Goal: Information Seeking & Learning: Learn about a topic

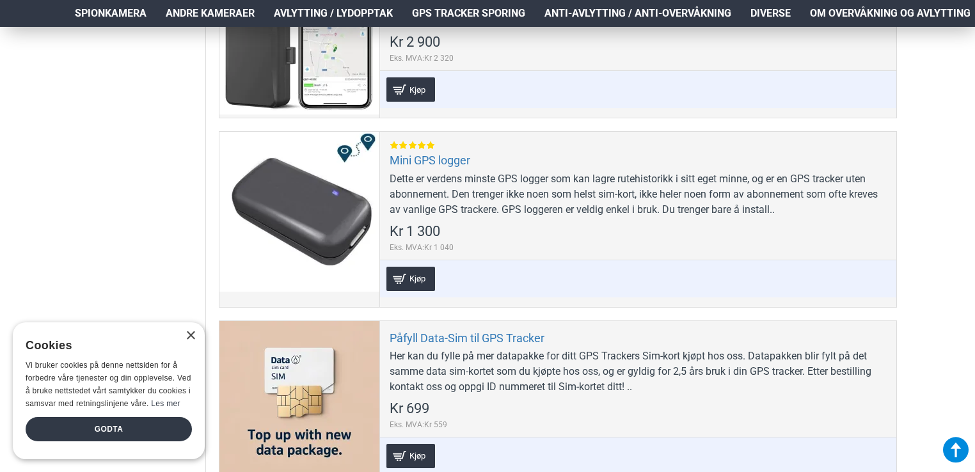
scroll to position [896, 0]
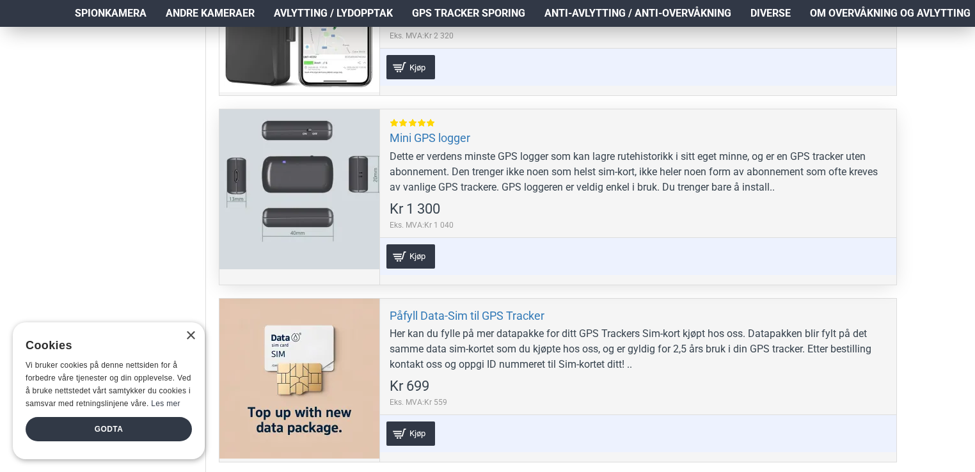
click at [491, 179] on div "Dette er verdens minste GPS logger som kan lagre rutehistorikk i sitt eget minn…" at bounding box center [638, 172] width 497 height 46
click at [452, 136] on link "Mini GPS logger" at bounding box center [430, 137] width 81 height 15
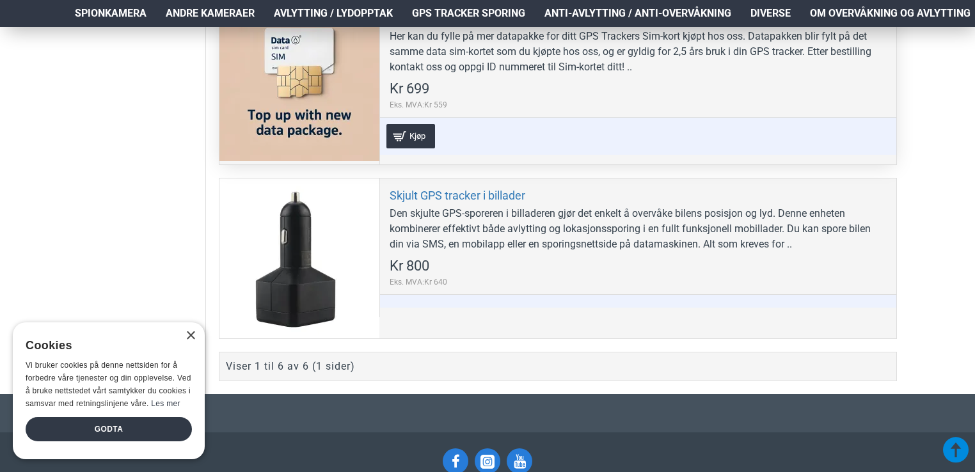
scroll to position [1215, 0]
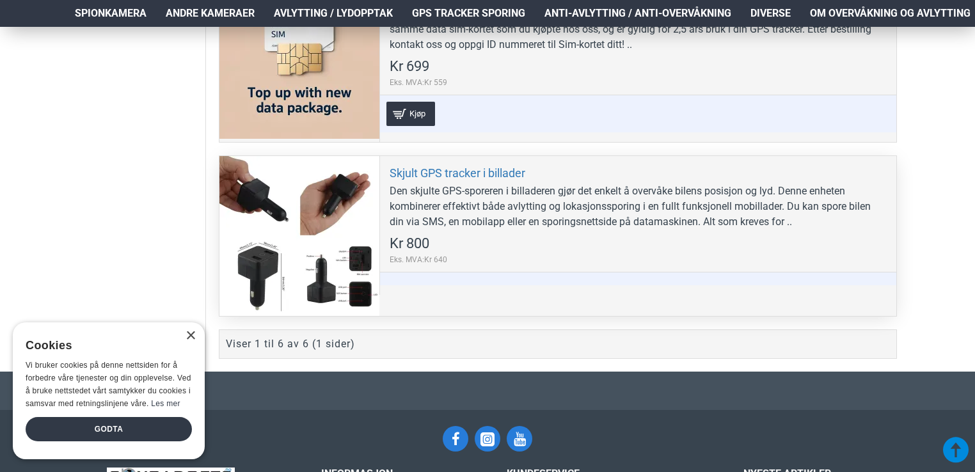
click at [692, 197] on div "Den skjulte GPS-sporeren i billaderen gjør det enkelt å overvåke bilens posisjo…" at bounding box center [638, 207] width 497 height 46
click at [478, 168] on link "Skjult GPS tracker i billader" at bounding box center [458, 173] width 136 height 15
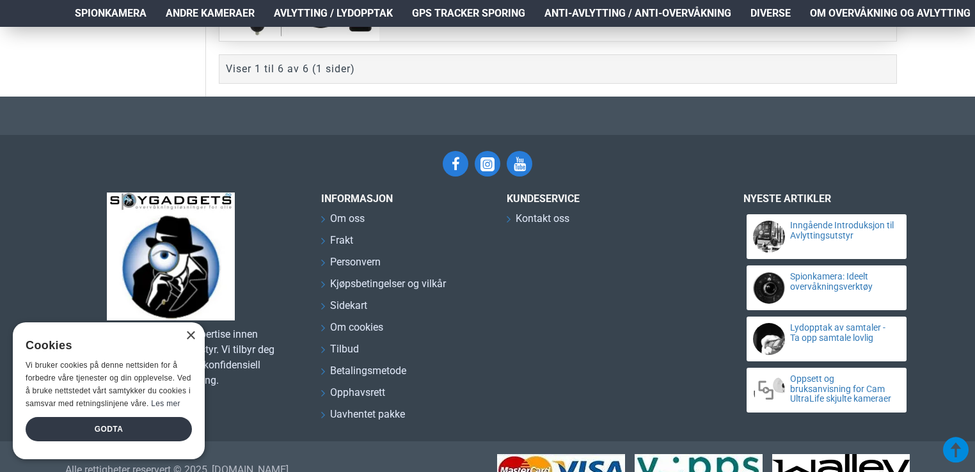
scroll to position [1499, 0]
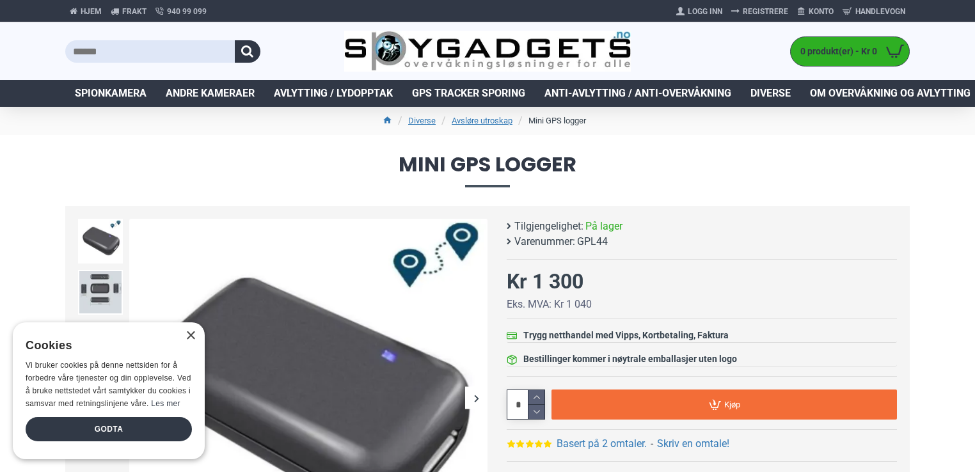
scroll to position [64, 0]
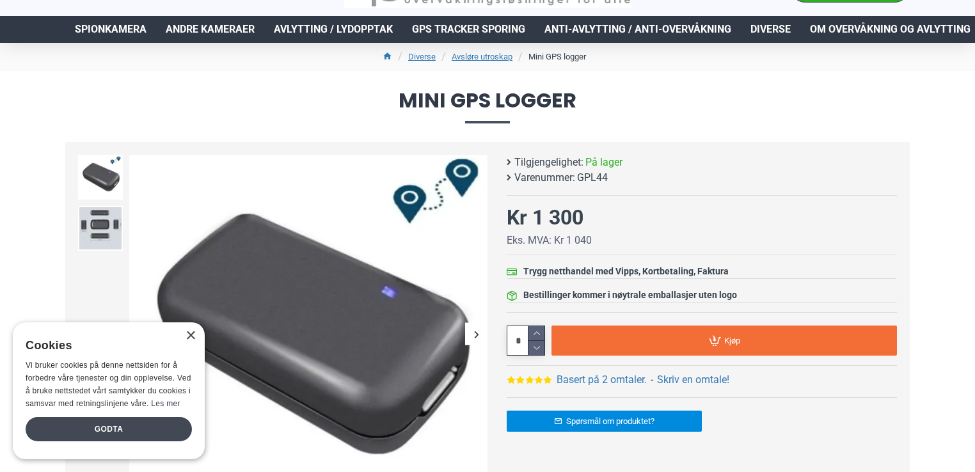
click at [109, 427] on div "Godta" at bounding box center [109, 429] width 166 height 24
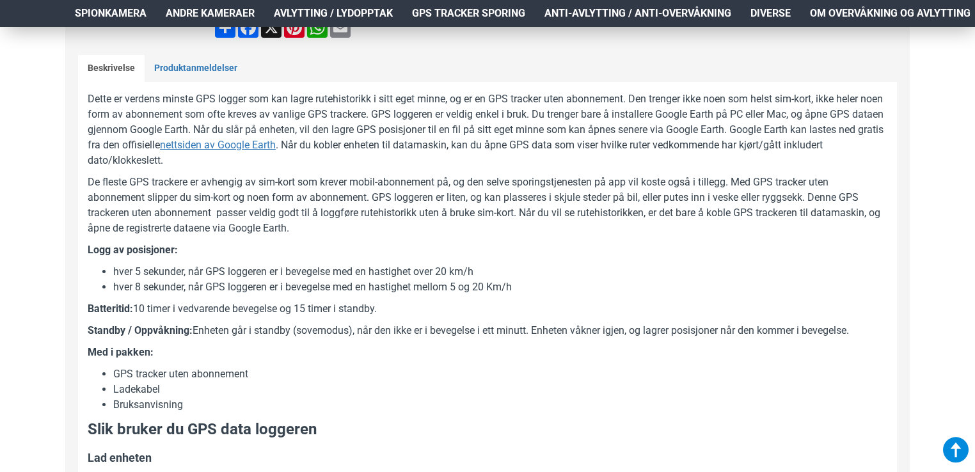
scroll to position [576, 0]
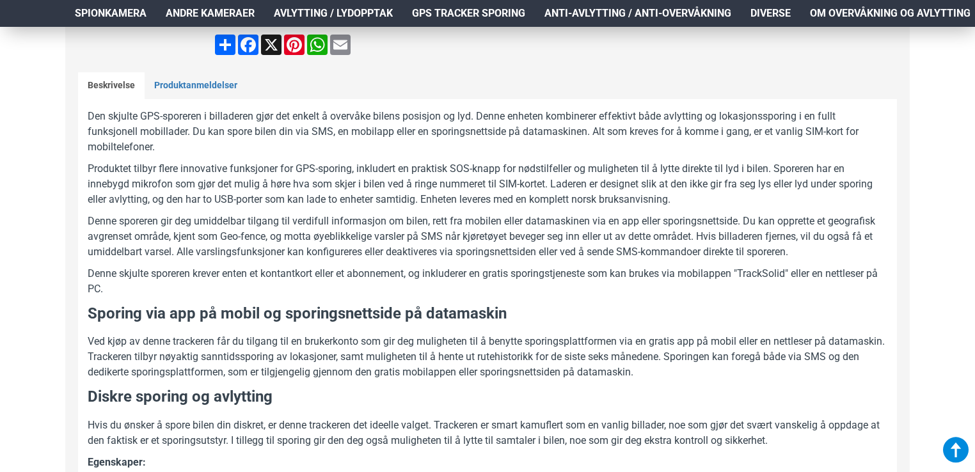
scroll to position [576, 0]
